Goal: Information Seeking & Learning: Compare options

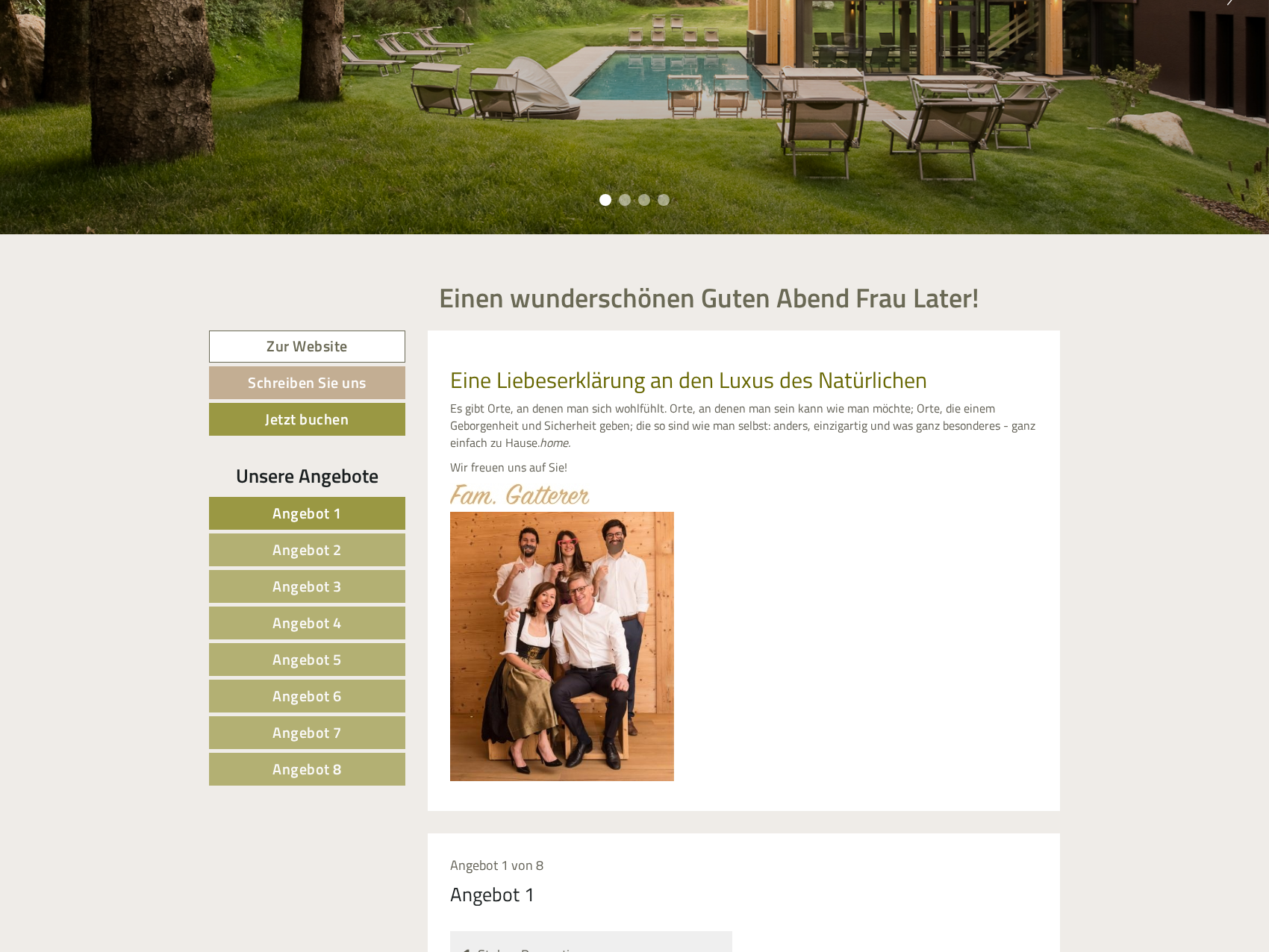
click at [340, 644] on link "Angebot 5" at bounding box center [307, 659] width 196 height 33
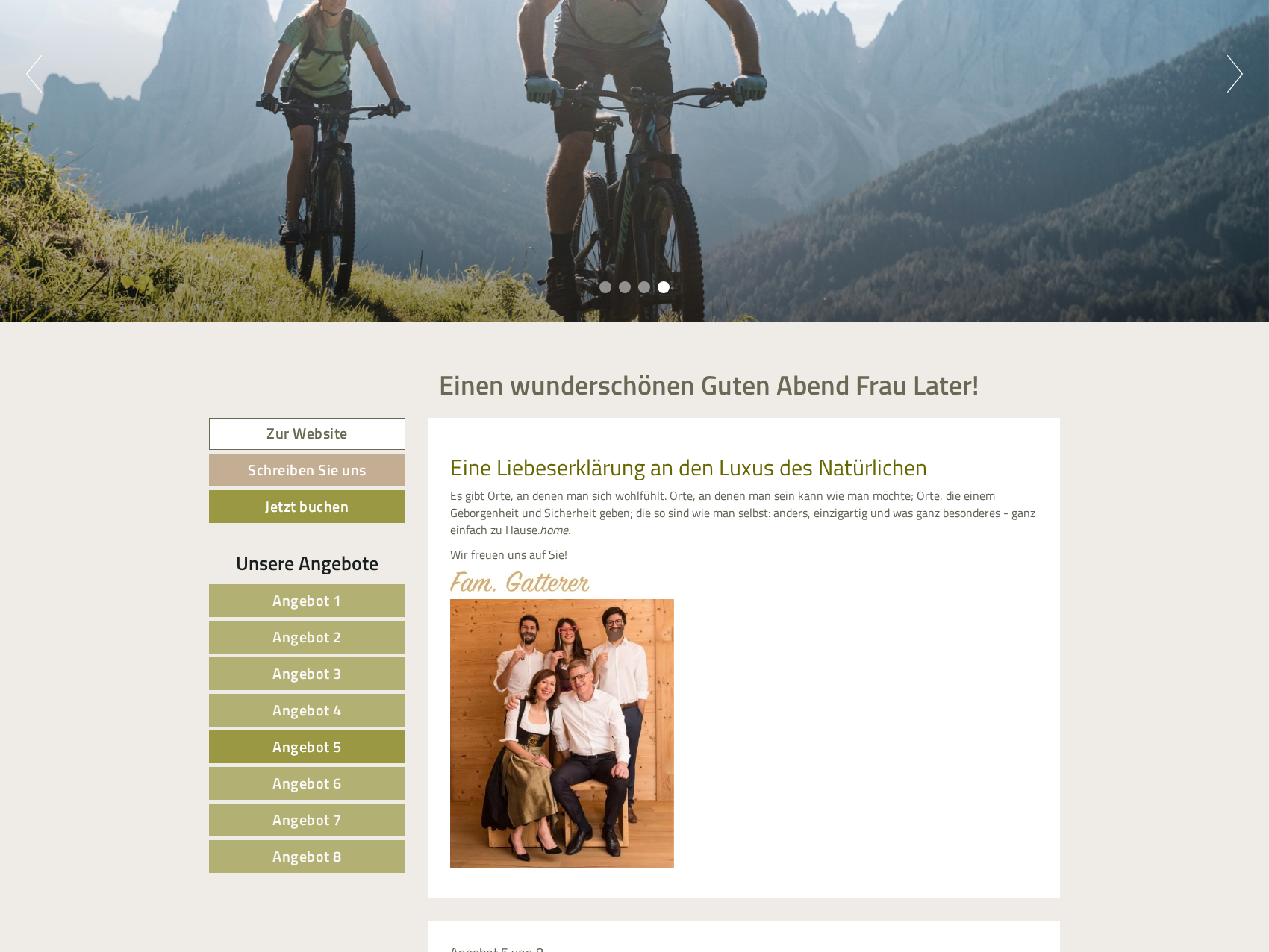
scroll to position [13, 0]
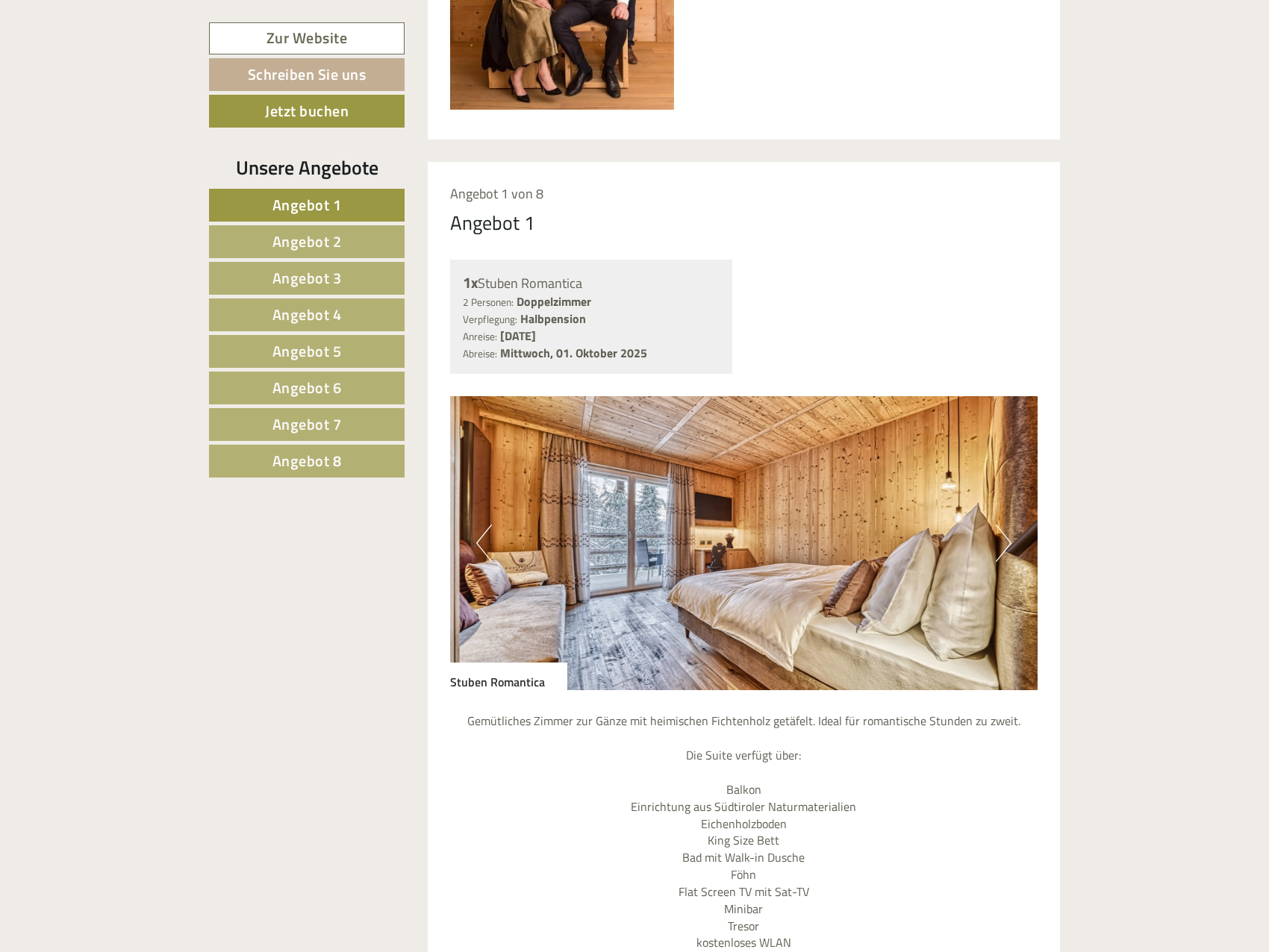
click at [346, 455] on link "Angebot 8" at bounding box center [306, 461] width 195 height 33
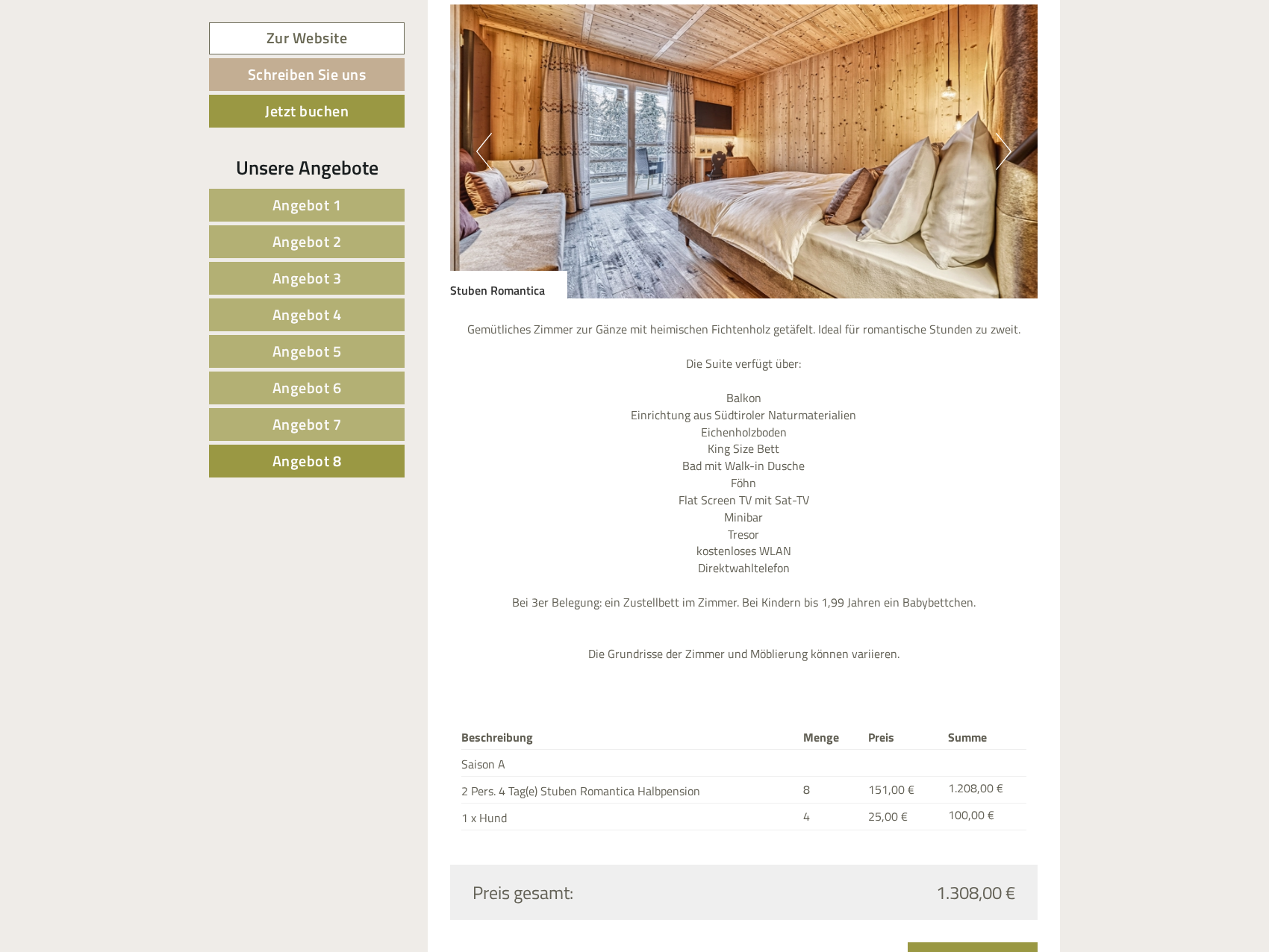
scroll to position [1654, 0]
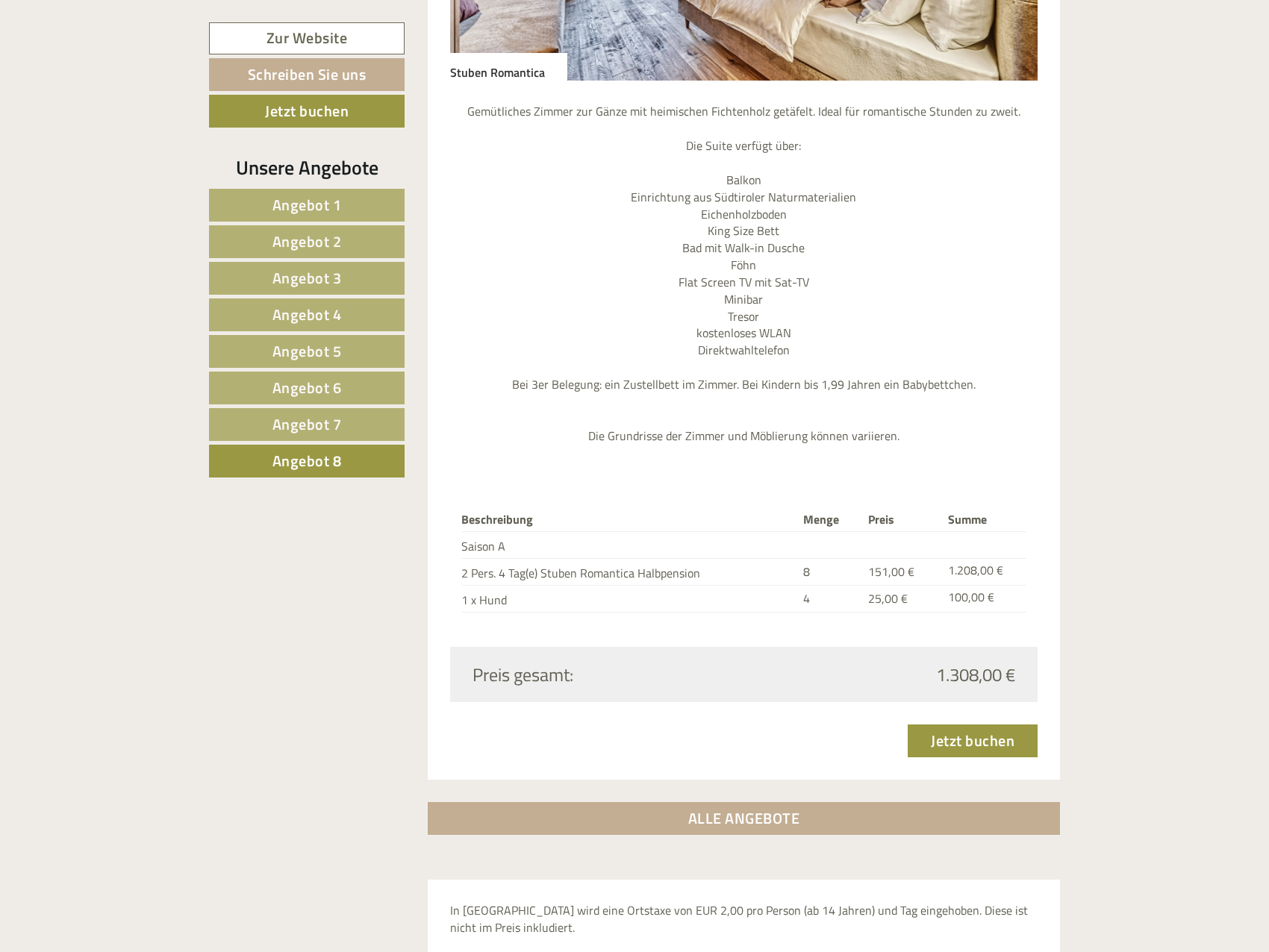
click at [337, 424] on span "Angebot 7" at bounding box center [307, 424] width 70 height 23
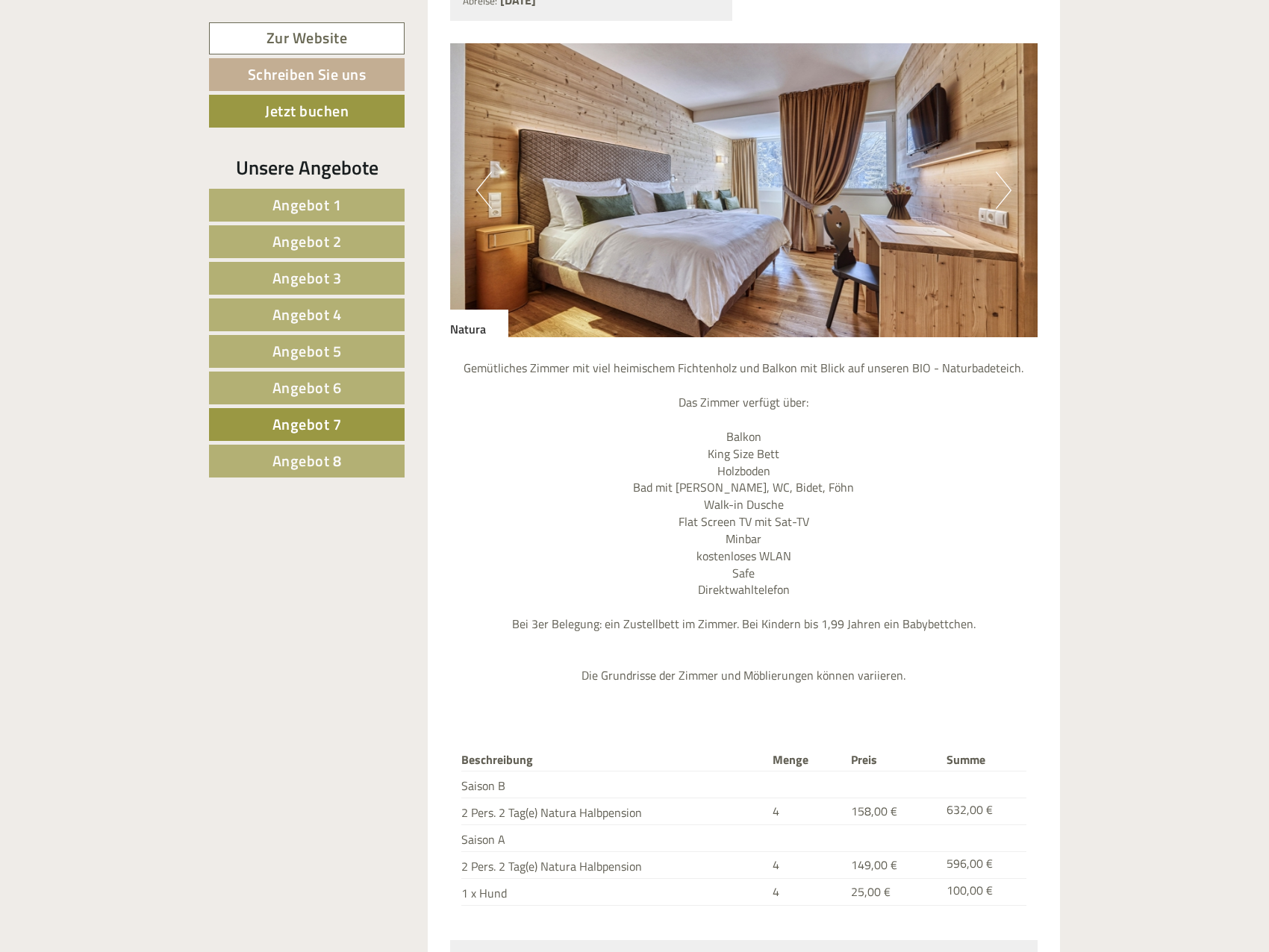
scroll to position [1729, 0]
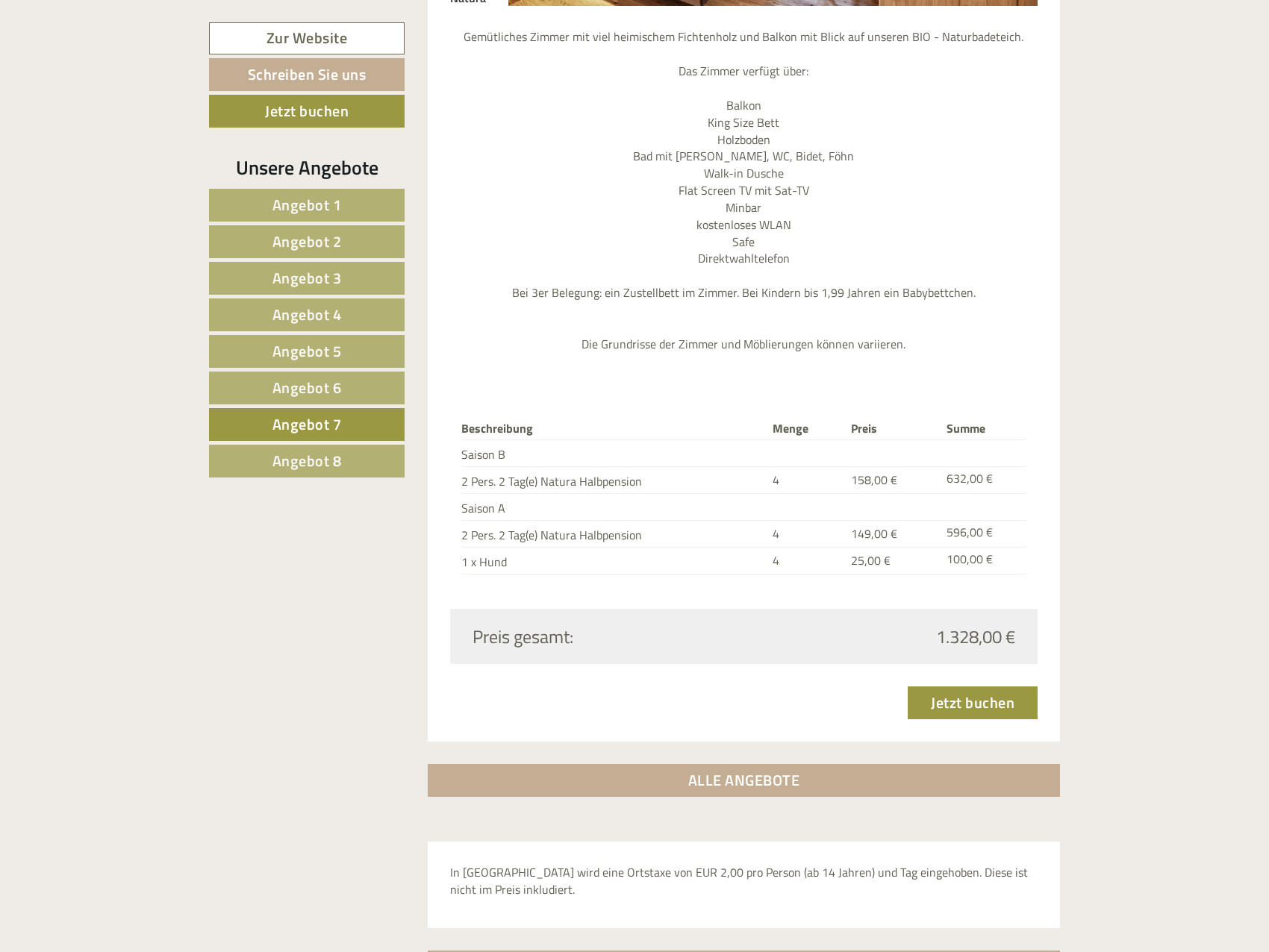
click at [354, 384] on link "Angebot 6" at bounding box center [306, 388] width 195 height 33
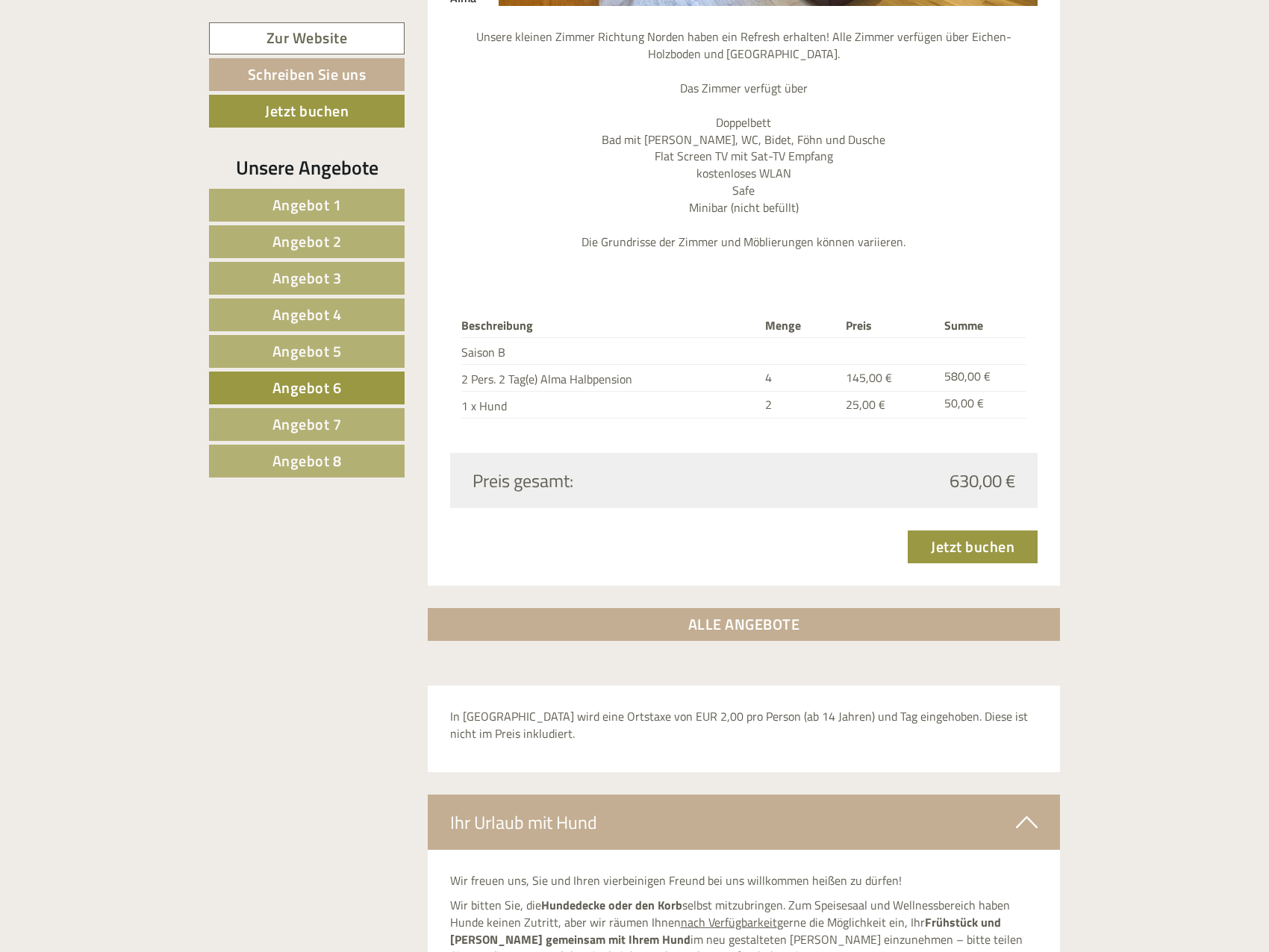
scroll to position [1206, 0]
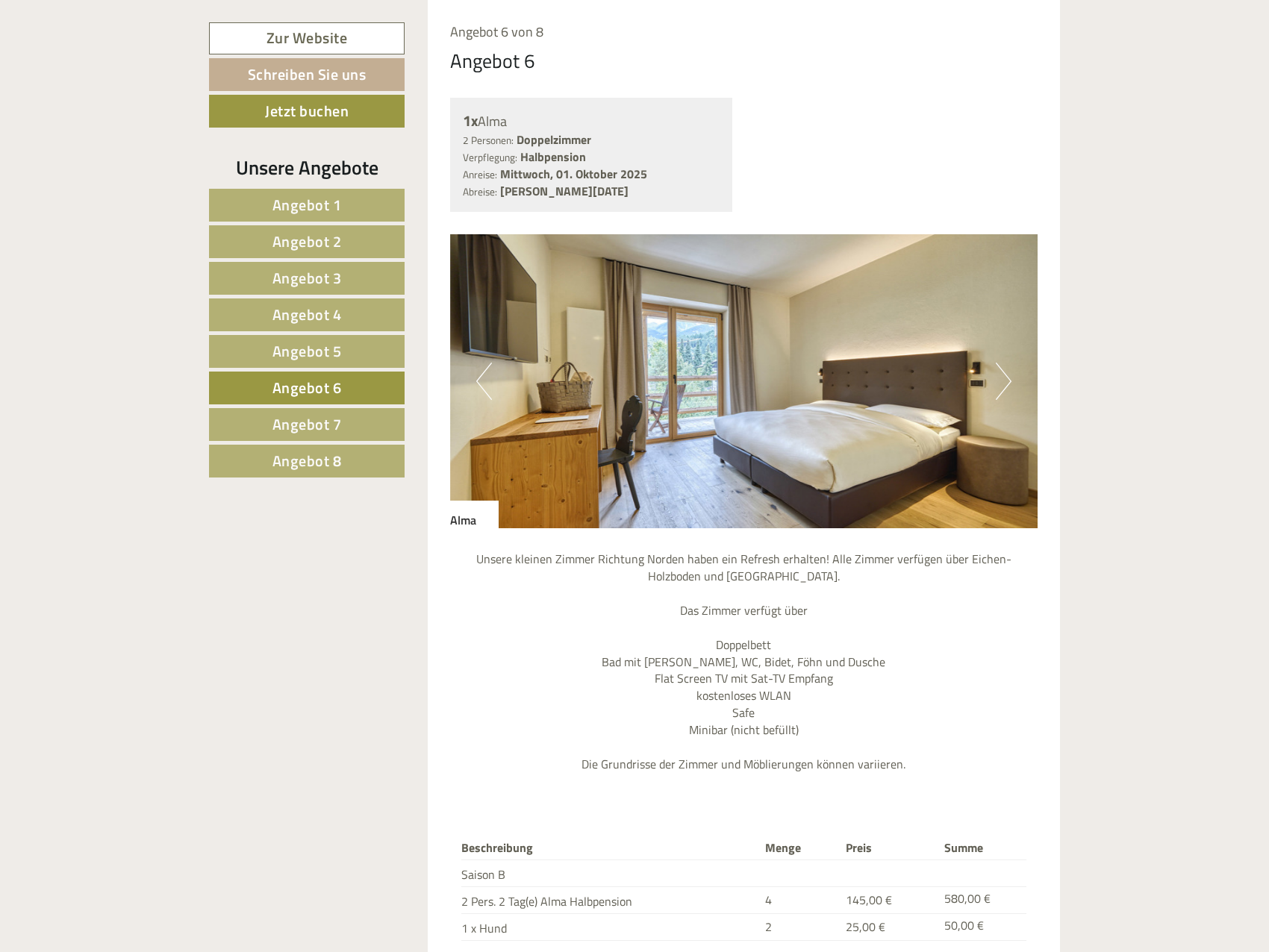
click at [345, 360] on link "Angebot 5" at bounding box center [306, 351] width 195 height 33
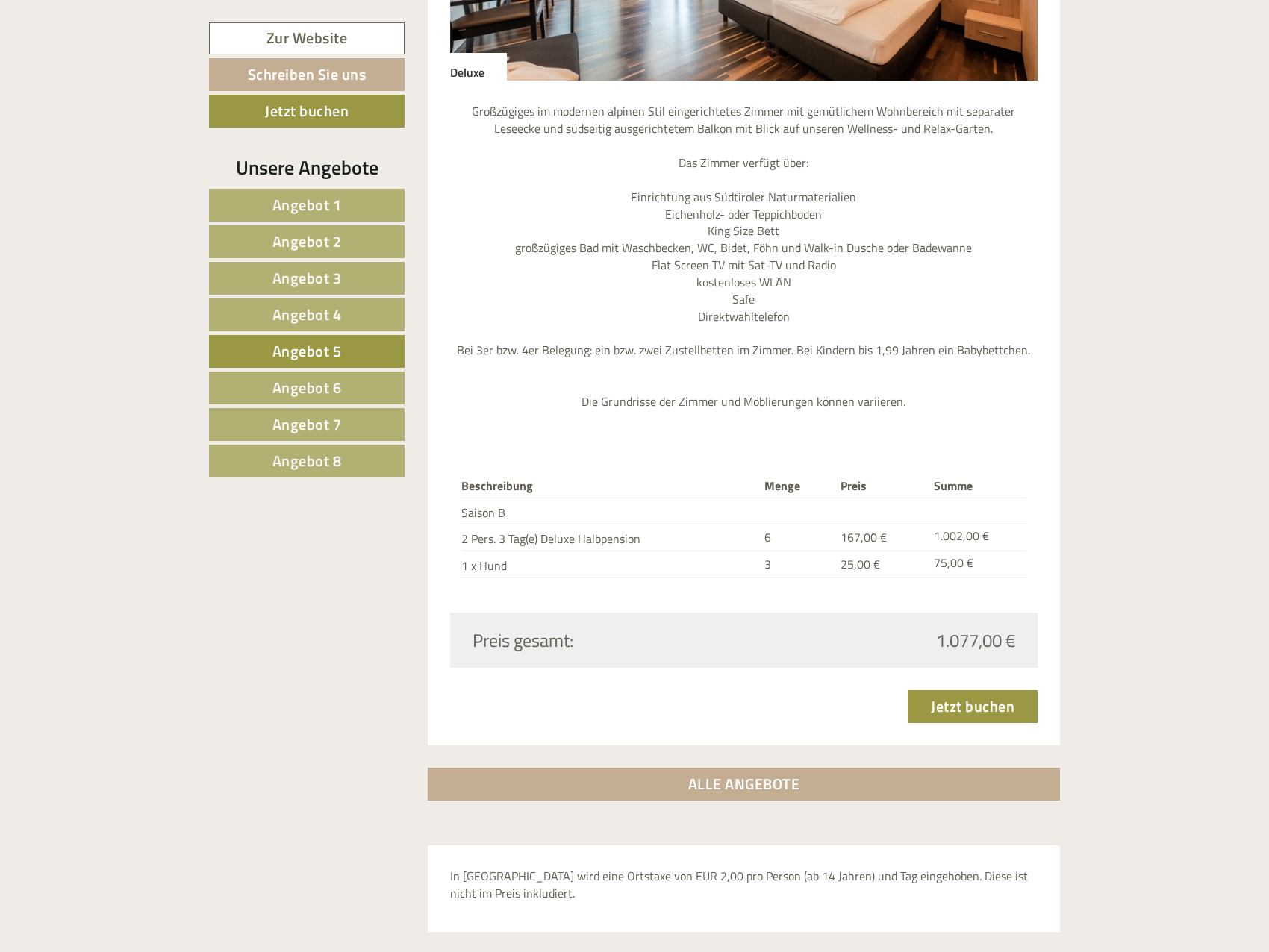
scroll to position [1132, 0]
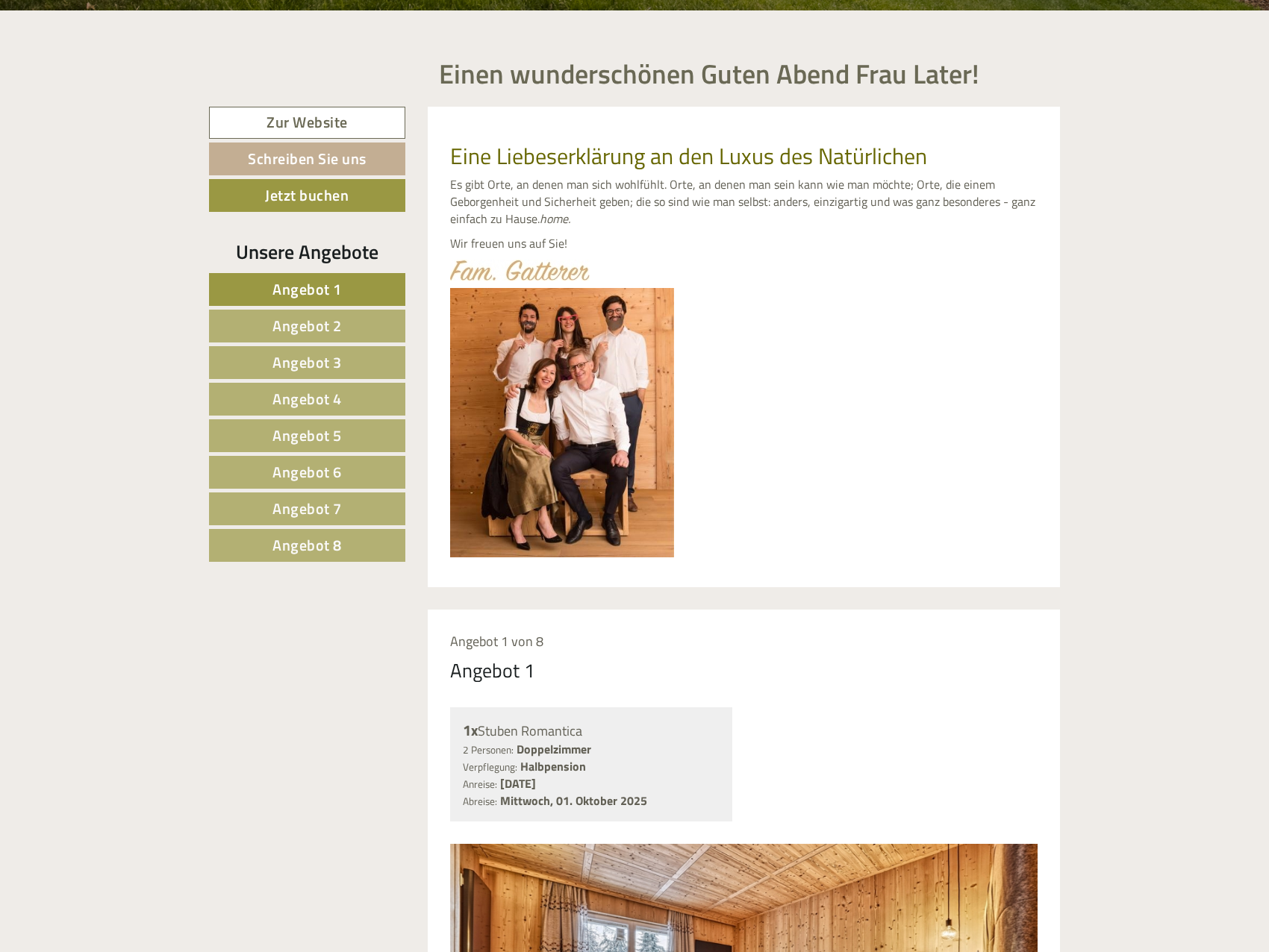
click at [350, 433] on link "Angebot 5" at bounding box center [307, 436] width 196 height 33
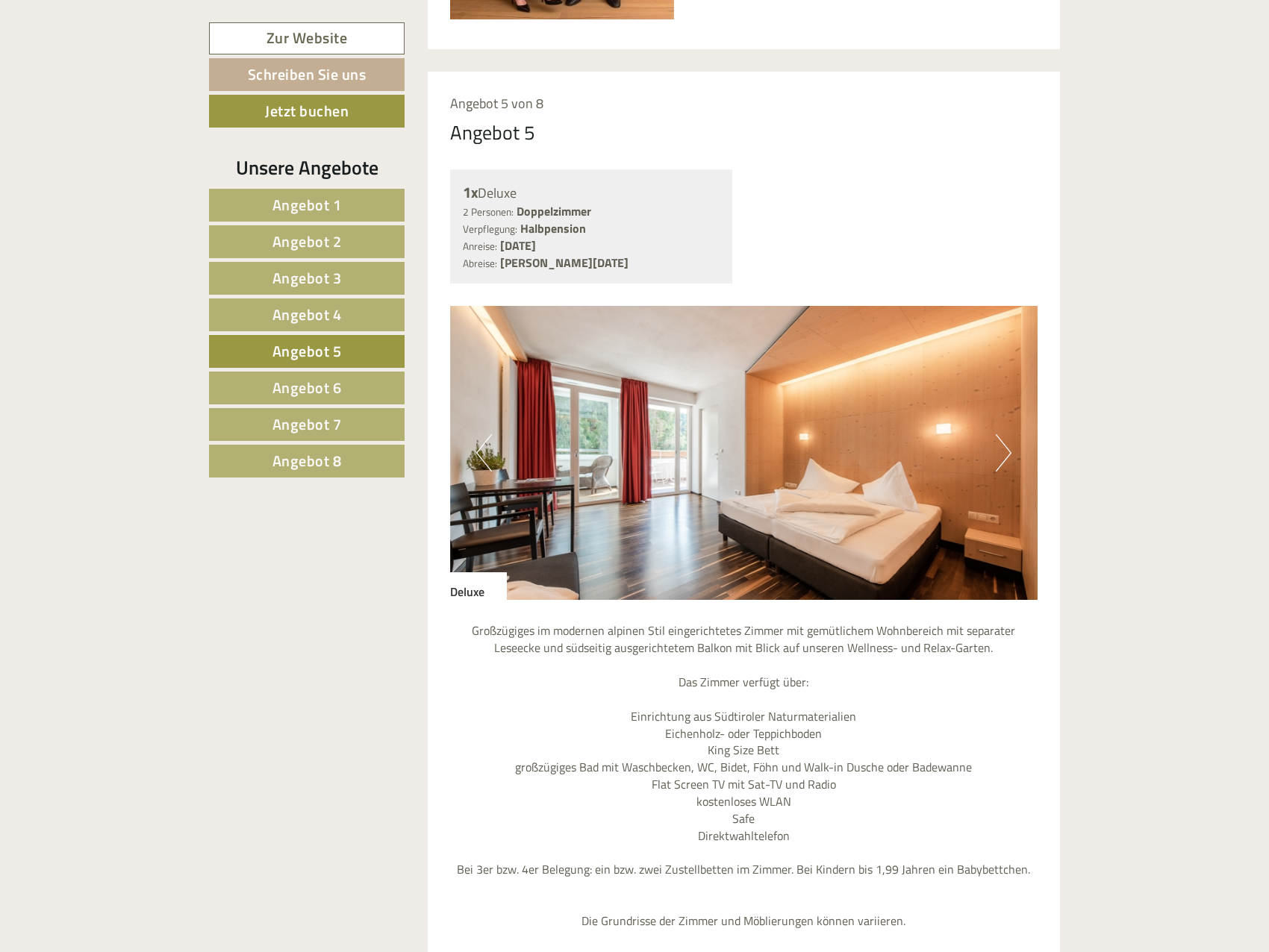
scroll to position [1132, 0]
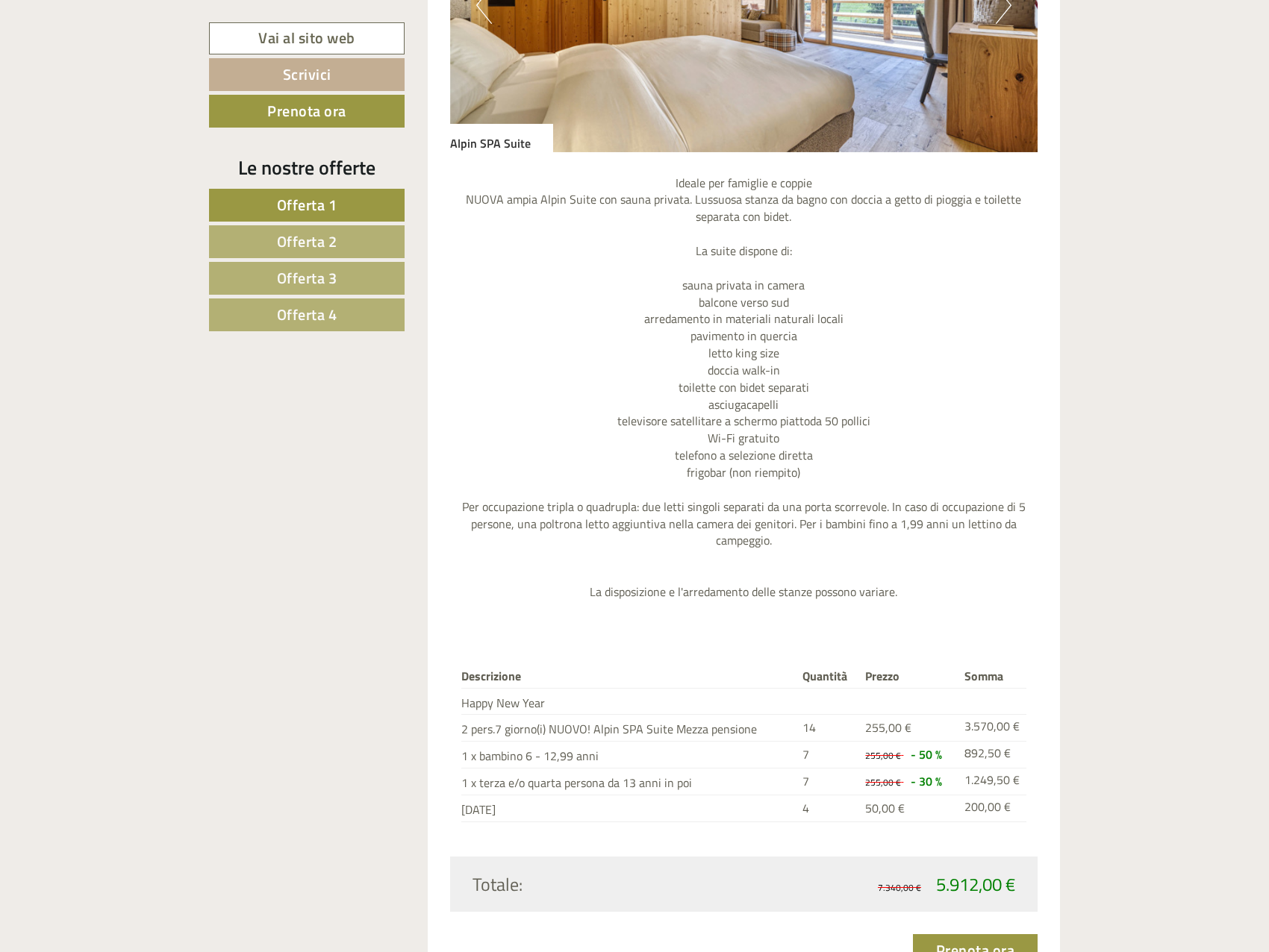
scroll to position [1566, 0]
click at [331, 260] on nav "Offerta 1 Offerta 2 Offerta 3 Offerta 4" at bounding box center [309, 260] width 200 height 142
click at [334, 251] on span "Offerta 2" at bounding box center [307, 241] width 61 height 23
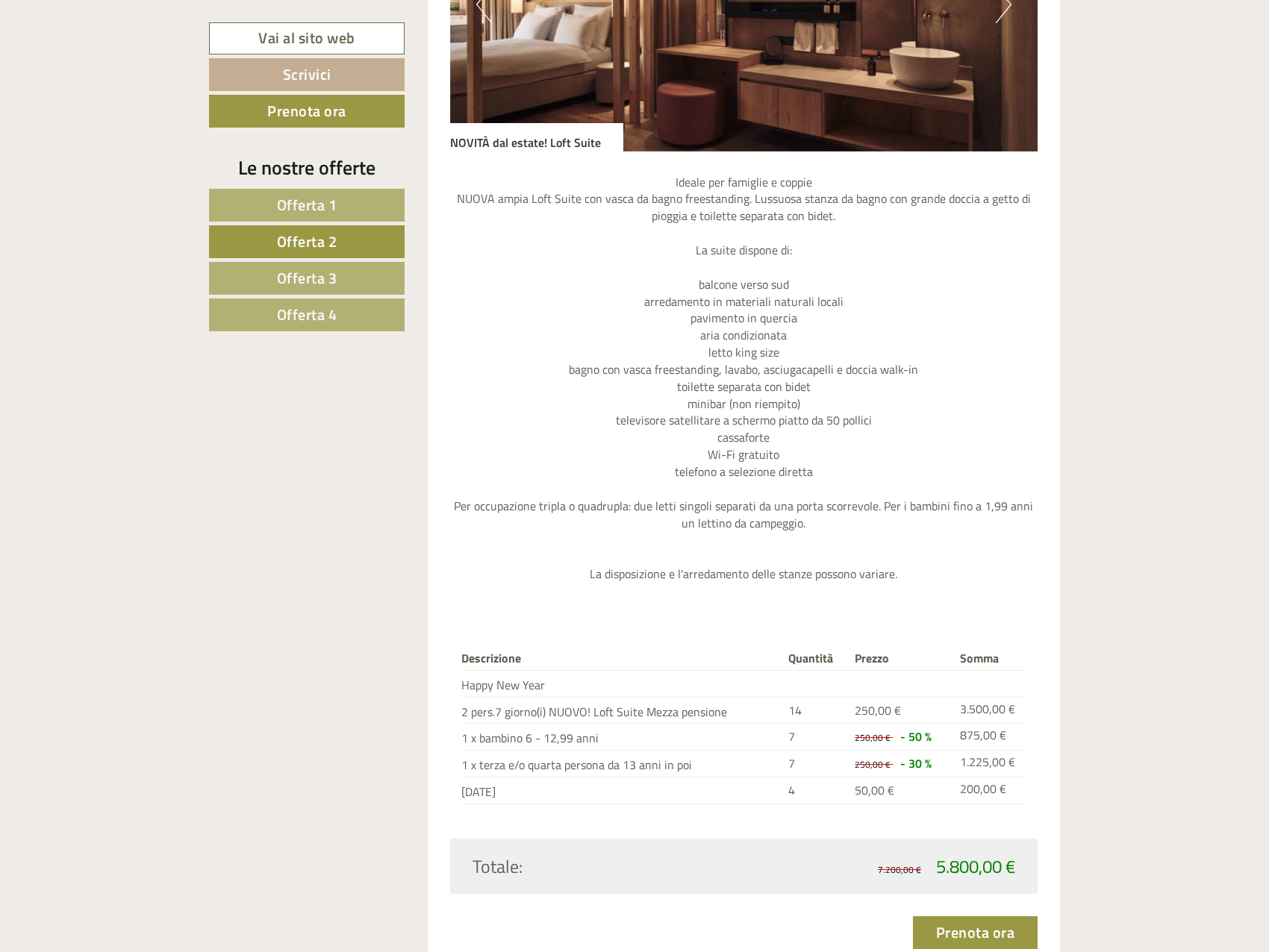
scroll to position [1189, 0]
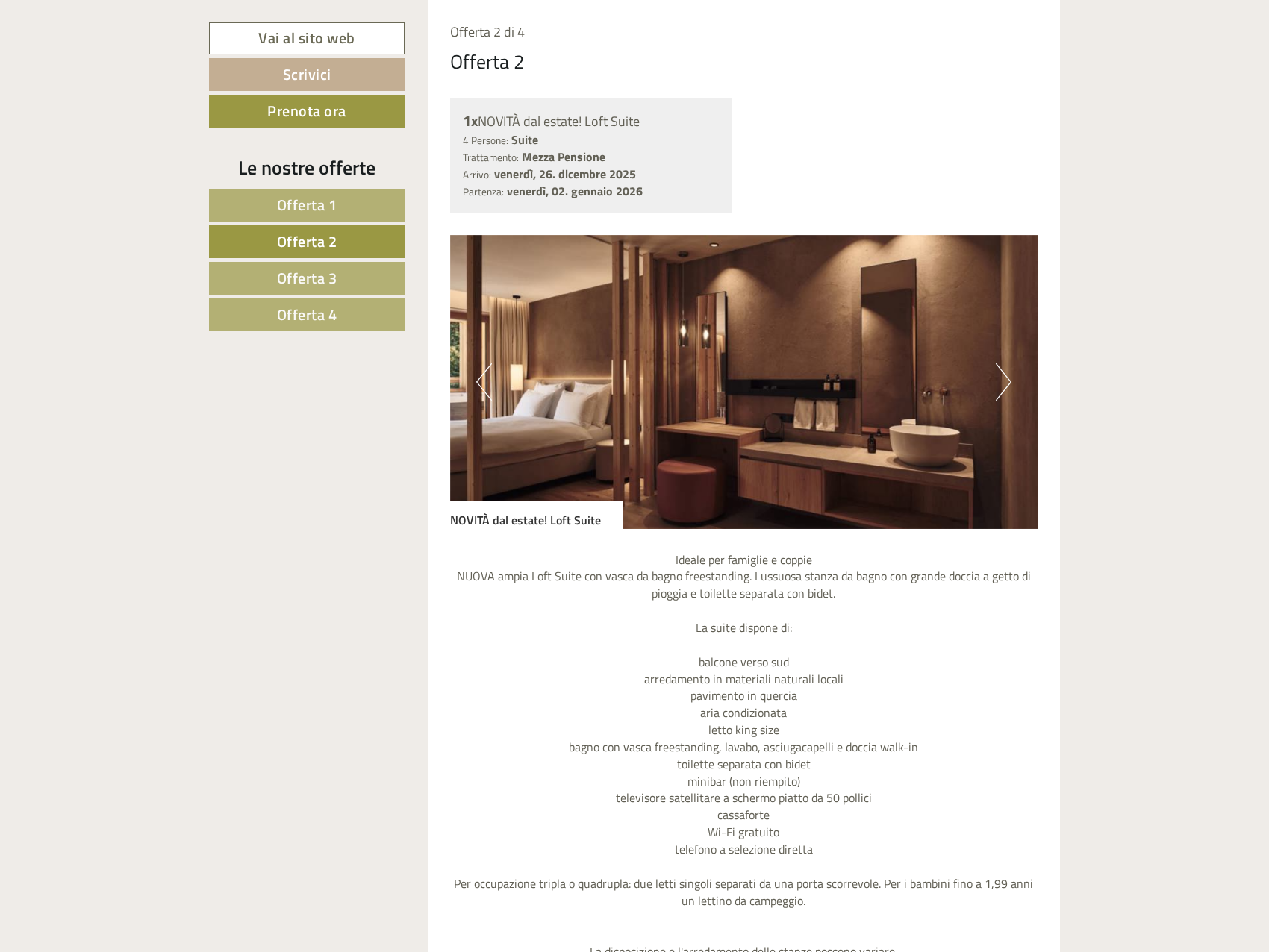
click at [338, 272] on link "Offerta 3" at bounding box center [306, 278] width 195 height 33
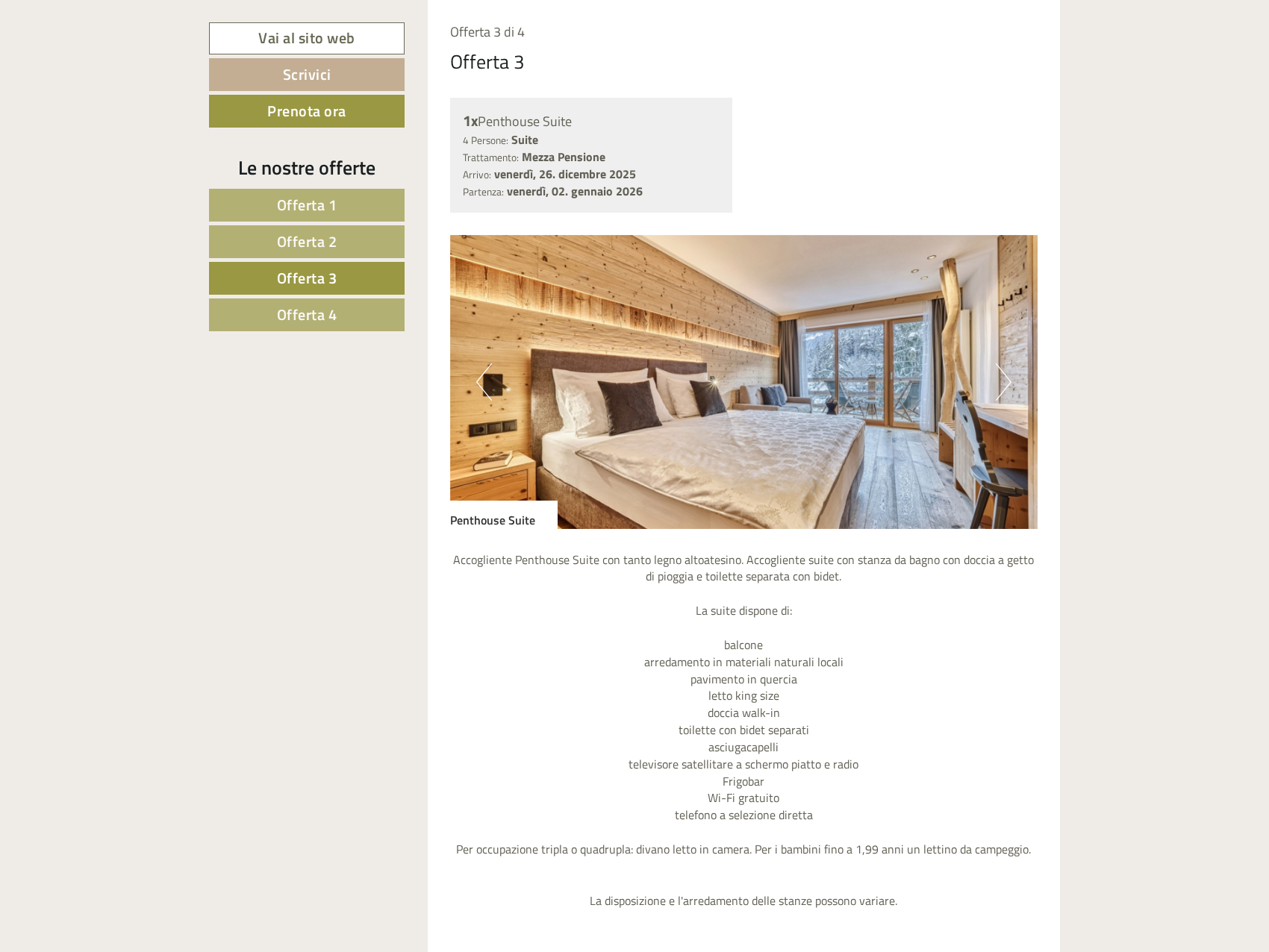
click at [345, 301] on link "Offerta 4" at bounding box center [306, 315] width 195 height 33
